Goal: Complete application form

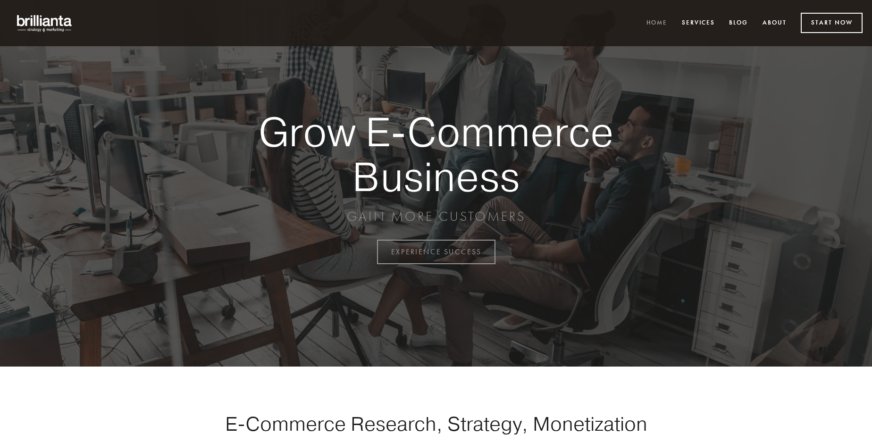
scroll to position [2473, 0]
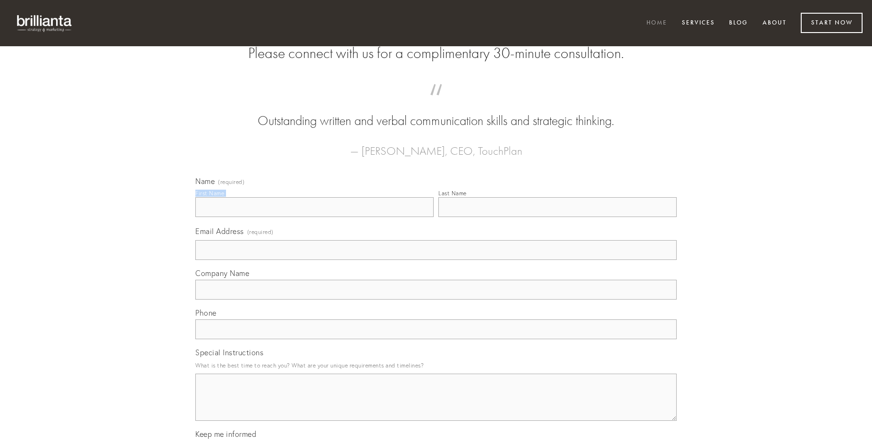
type input "[PERSON_NAME]"
click at [557, 217] on input "Last Name" at bounding box center [557, 207] width 238 height 20
type input "[PERSON_NAME]"
click at [436, 260] on input "Email Address (required)" at bounding box center [435, 250] width 481 height 20
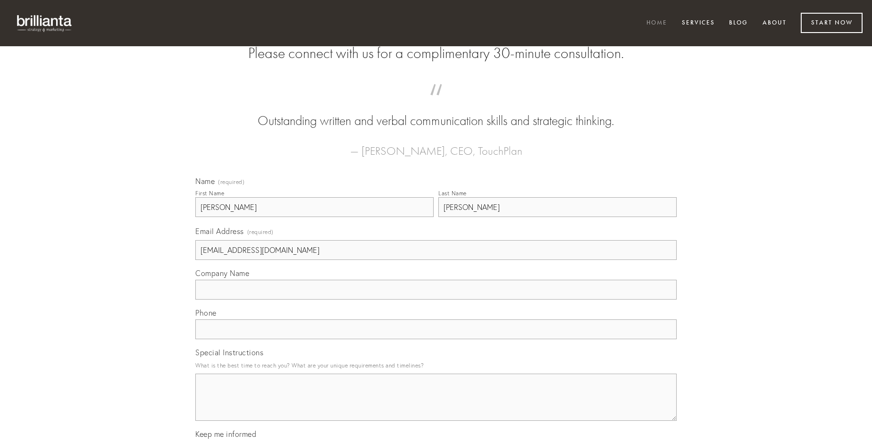
type input "[EMAIL_ADDRESS][DOMAIN_NAME]"
click at [436, 300] on input "Company Name" at bounding box center [435, 290] width 481 height 20
type input "sumptus"
click at [436, 339] on input "text" at bounding box center [435, 329] width 481 height 20
click at [436, 406] on textarea "Special Instructions" at bounding box center [435, 397] width 481 height 47
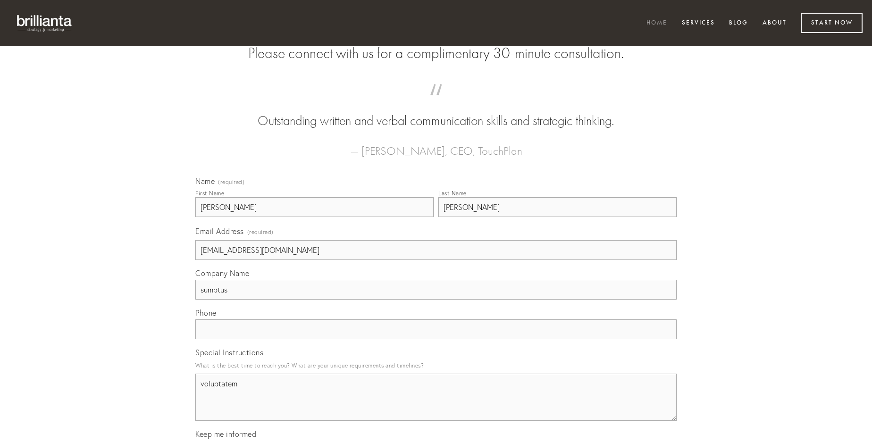
type textarea "voluptatem"
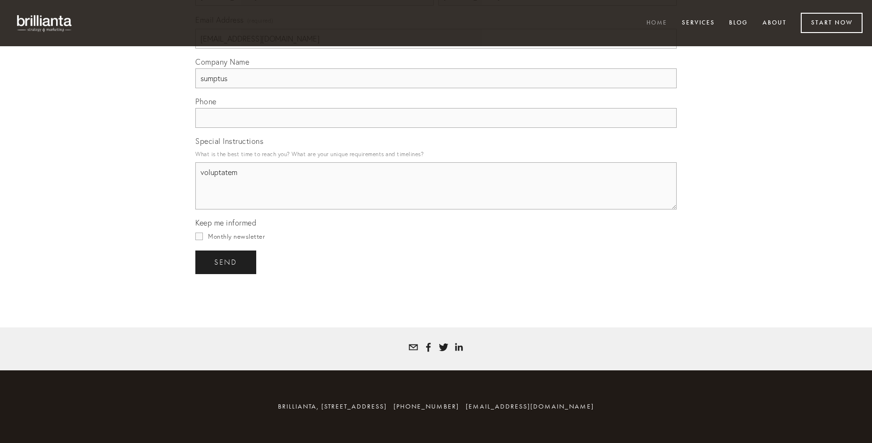
click at [226, 262] on span "send" at bounding box center [225, 262] width 23 height 8
